Goal: Task Accomplishment & Management: Use online tool/utility

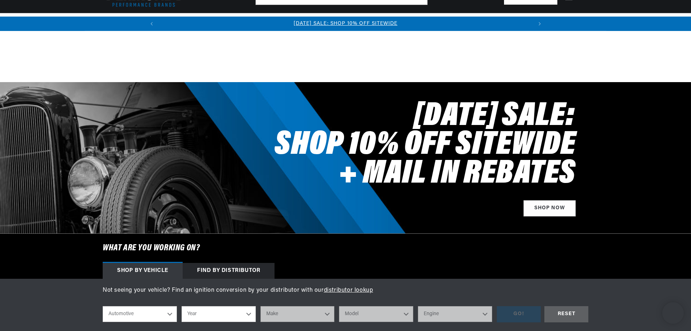
scroll to position [144, 0]
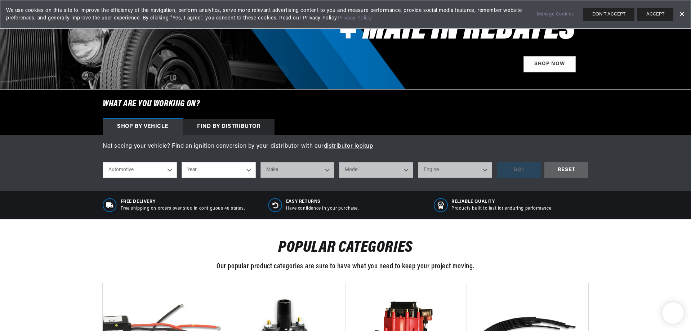
click at [212, 170] on select "Year [DATE] 2021 2020 2019 2018 2017 2016 2015 2014 2013 2012 2011 2010 2009 20…" at bounding box center [219, 170] width 74 height 16
select select "1969"
click at [182, 162] on select "Year [DATE] 2021 2020 2019 2018 2017 2016 2015 2014 2013 2012 2011 2010 2009 20…" at bounding box center [219, 170] width 74 height 16
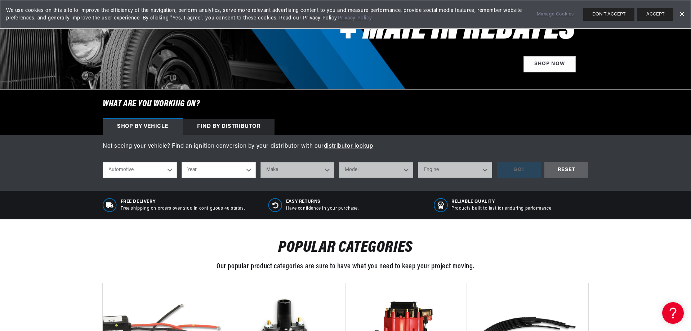
select select "1969"
click at [292, 171] on select "Make Alfa Romeo American Motors Aston [PERSON_NAME][GEOGRAPHIC_DATA] [PERSON_NA…" at bounding box center [297, 170] width 74 height 16
select select "Porsche"
click at [260, 162] on select "Make Alfa Romeo American Motors Aston [PERSON_NAME][GEOGRAPHIC_DATA] [PERSON_NA…" at bounding box center [297, 170] width 74 height 16
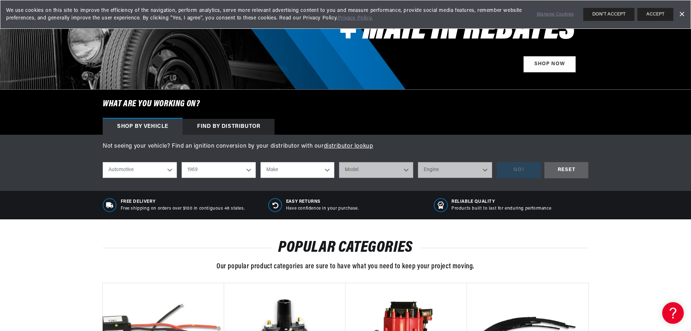
select select "Porsche"
click at [368, 172] on select "Model 906 911 911E 911S 911T 912" at bounding box center [376, 170] width 74 height 16
select select "912"
click at [339, 162] on select "Model 906 911 911E 911S 911T 912" at bounding box center [376, 170] width 74 height 16
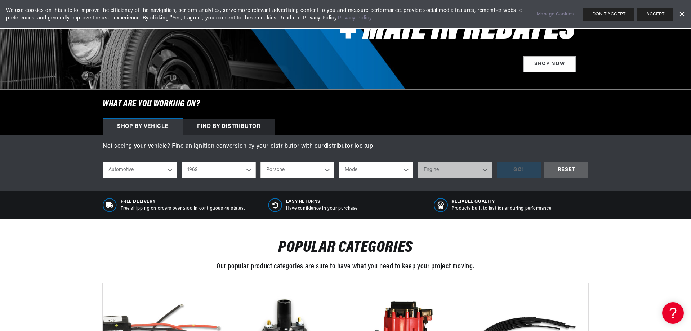
select select "912"
click at [441, 168] on select "Engine 1.6L" at bounding box center [455, 170] width 74 height 16
select select "1.6L"
click at [418, 162] on select "Engine 1.6L" at bounding box center [455, 170] width 74 height 16
select select "1.6L"
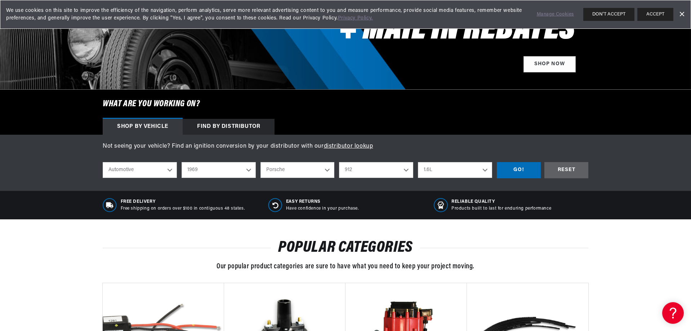
scroll to position [0, 770]
click at [517, 171] on div "GO!" at bounding box center [519, 170] width 44 height 16
